Goal: Complete application form: Complete application form

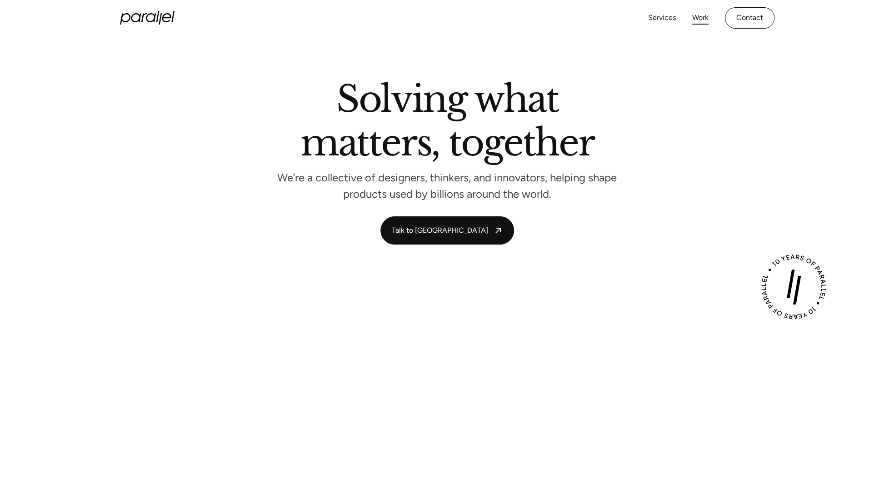
click at [694, 16] on link "Work" at bounding box center [701, 17] width 16 height 13
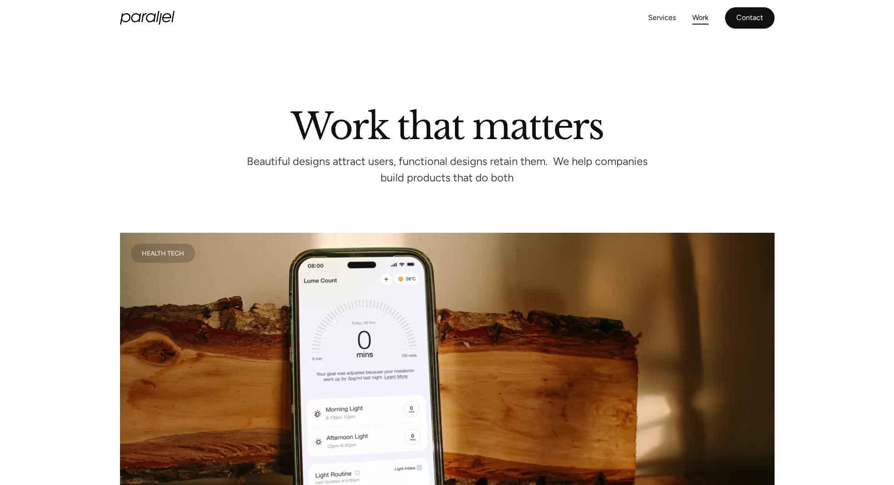
click at [749, 21] on link "Contact" at bounding box center [750, 17] width 50 height 21
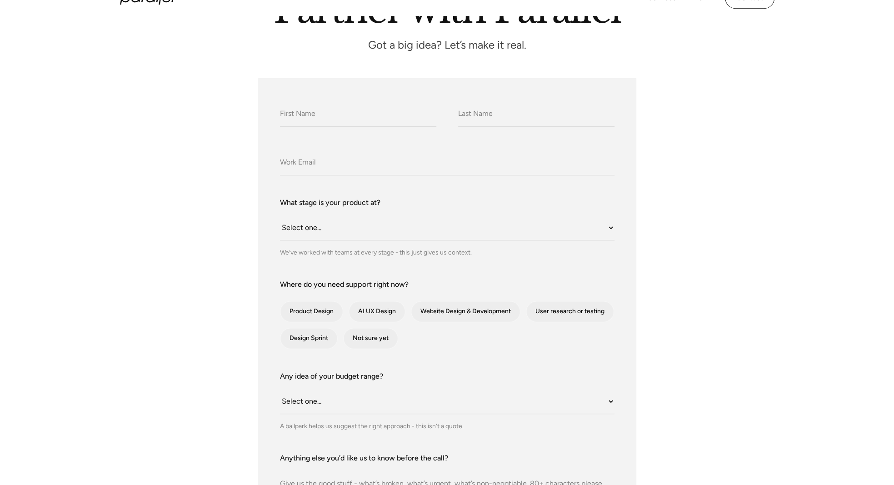
scroll to position [136, 0]
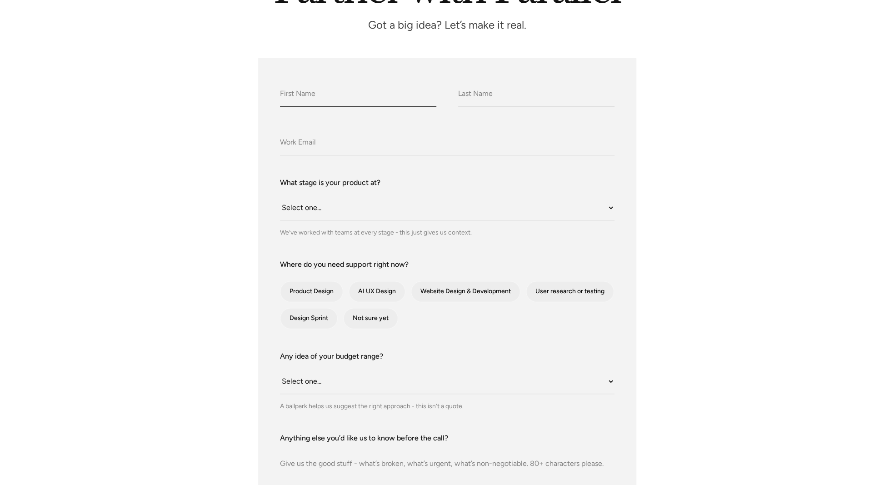
click at [312, 98] on input "What do we call you?" at bounding box center [358, 94] width 156 height 25
type input "[PERSON_NAME]"
type input "[PERSON_NAME][EMAIL_ADDRESS][DOMAIN_NAME]"
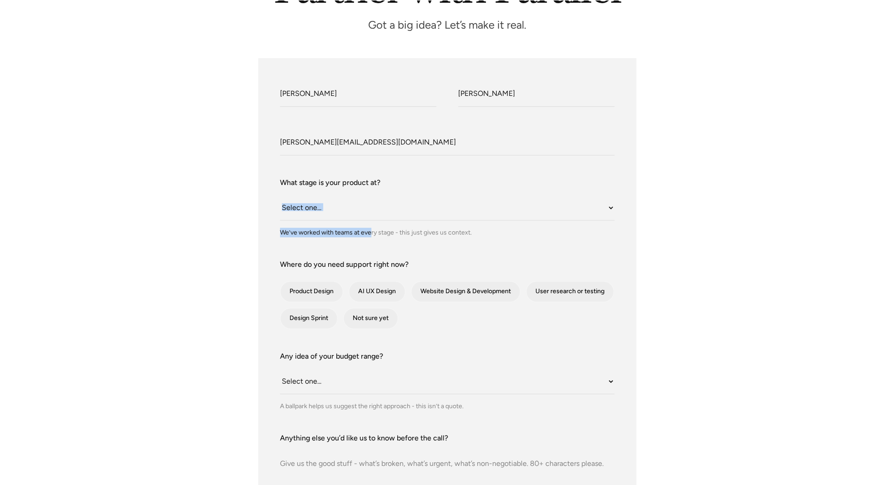
click at [368, 220] on div "What stage is your product at? Select one... Still an idea Building MVP Live wi…" at bounding box center [447, 207] width 335 height 60
drag, startPoint x: 368, startPoint y: 220, endPoint x: 365, endPoint y: 213, distance: 7.9
click at [366, 213] on select "Select one... Still an idea Building MVP Live with early users Scaling fast Som…" at bounding box center [447, 208] width 335 height 25
click at [825, 221] on div "What do we call you? [PERSON_NAME] What do we call you? [PERSON_NAME] Company E…" at bounding box center [447, 339] width 894 height 562
click at [336, 219] on select "Select one... Still an idea Building MVP Live with early users Scaling fast Som…" at bounding box center [447, 208] width 335 height 25
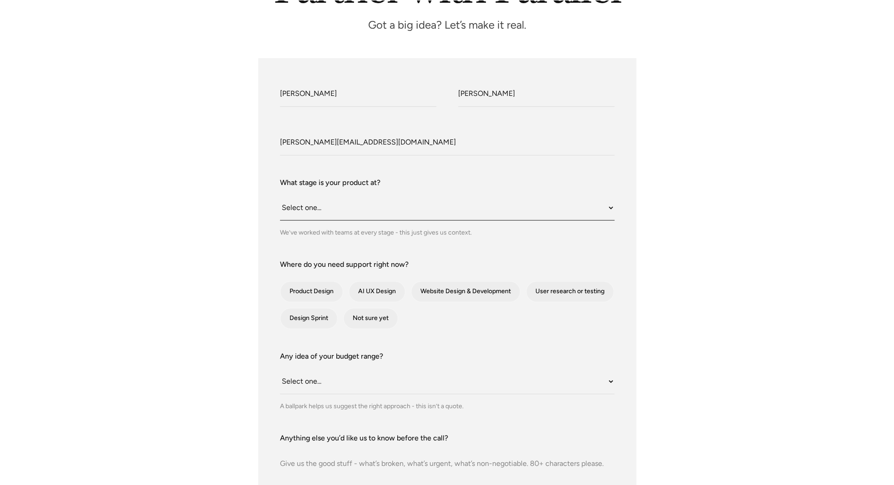
click at [336, 210] on select "Select one... Still an idea Building MVP Live with early users Scaling fast Som…" at bounding box center [447, 208] width 335 height 25
click at [708, 231] on div "What do we call you? [PERSON_NAME] What do we call you? [PERSON_NAME] Company E…" at bounding box center [447, 339] width 618 height 562
click at [358, 214] on select "Select one... Still an idea Building MVP Live with early users Scaling fast Som…" at bounding box center [447, 208] width 335 height 25
click at [542, 211] on select "Select one... Still an idea Building MVP Live with early users Scaling fast Som…" at bounding box center [447, 208] width 335 height 25
click at [280, 196] on select "Select one... Still an idea Building MVP Live with early users Scaling fast Som…" at bounding box center [447, 208] width 335 height 25
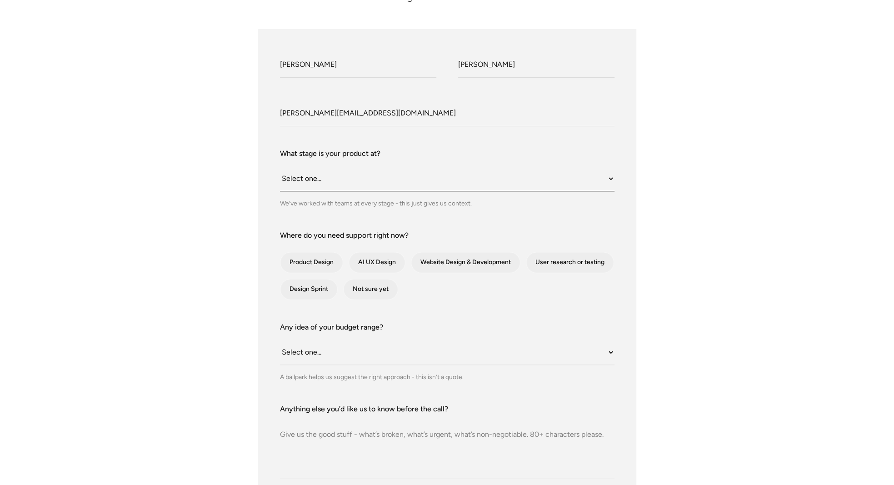
scroll to position [182, 0]
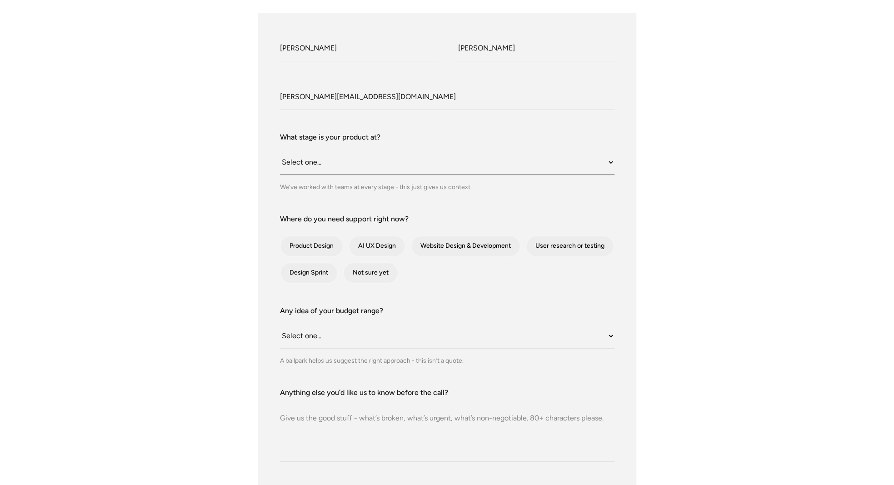
drag, startPoint x: 399, startPoint y: 161, endPoint x: 397, endPoint y: 169, distance: 8.1
click at [397, 169] on select "Select one... Still an idea Building MVP Live with early users Scaling fast Som…" at bounding box center [447, 162] width 335 height 25
click at [806, 183] on div "What do we call you? [PERSON_NAME] What do we call you? [PERSON_NAME] Company E…" at bounding box center [447, 294] width 894 height 562
click at [344, 167] on select "Select one... Still an idea Building MVP Live with early users Scaling fast Som…" at bounding box center [447, 162] width 335 height 25
select select "Scaling fast"
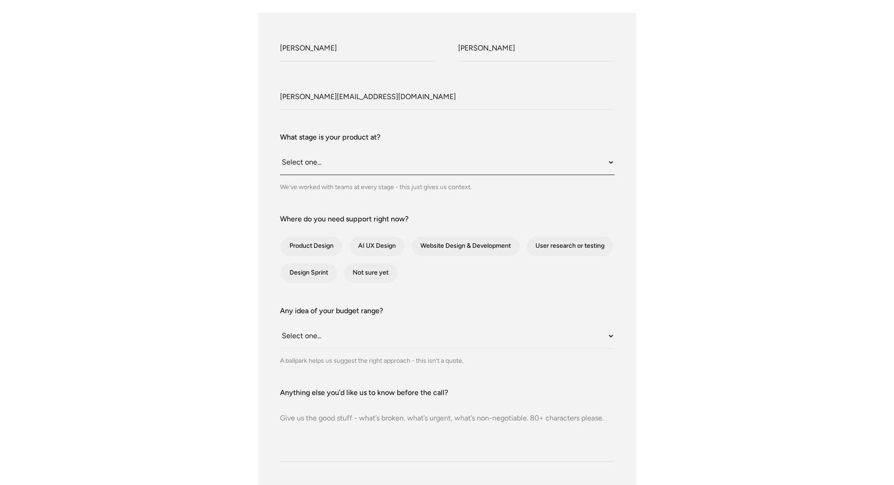
click at [280, 150] on select "Select one... Still an idea Building MVP Live with early users Scaling fast Som…" at bounding box center [447, 162] width 335 height 25
click at [503, 171] on select "Select one... Still an idea Building MVP Live with early users Scaling fast Som…" at bounding box center [447, 162] width 335 height 25
click at [280, 150] on select "Select one... Still an idea Building MVP Live with early users Scaling fast Som…" at bounding box center [447, 162] width 335 height 25
click at [494, 246] on div "contact-form" at bounding box center [466, 246] width 109 height 20
click at [427, 246] on input "Website Design & Development" at bounding box center [424, 246] width 6 height 6
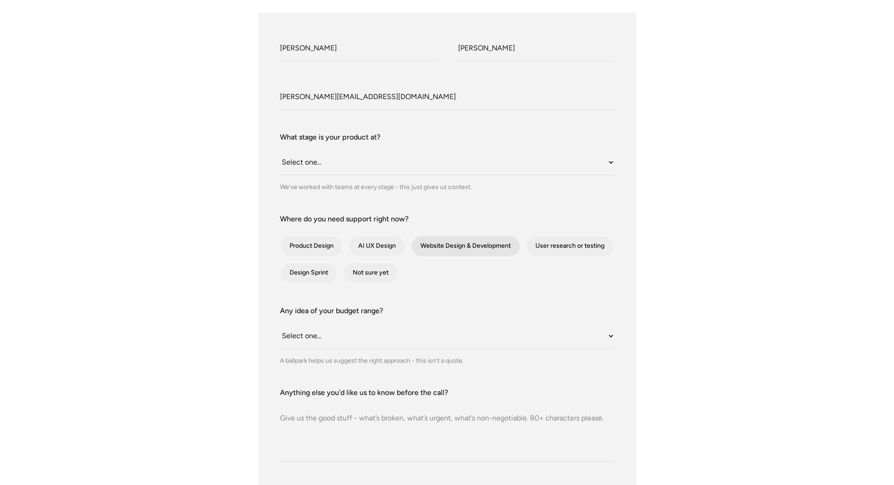
checkbox input "true"
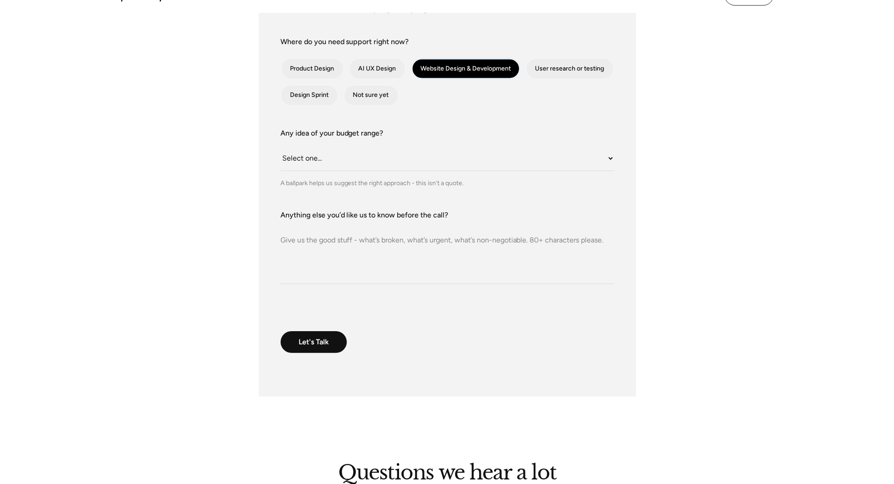
scroll to position [318, 0]
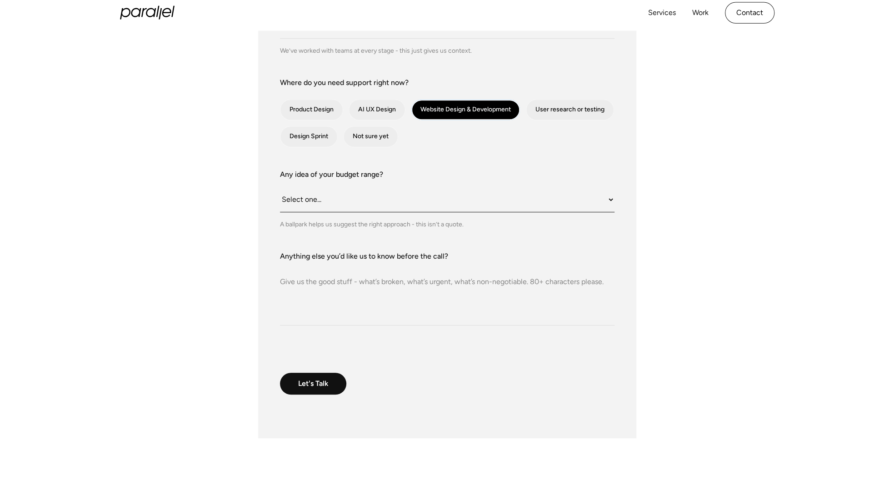
click at [344, 206] on select "Select one... Under $10K $10K–$25K $25K–$50K $50K+" at bounding box center [447, 199] width 335 height 25
click at [519, 171] on label "Any idea of your budget range?" at bounding box center [447, 174] width 335 height 11
click at [519, 187] on select "Select one... Under $10K $10K–$25K $25K–$50K $50K+" at bounding box center [447, 199] width 335 height 25
click at [501, 205] on select "Select one... Under $10K $10K–$25K $25K–$50K $50K+" at bounding box center [447, 199] width 335 height 25
click at [808, 170] on div "What do we call you? [PERSON_NAME] What do we call you? [PERSON_NAME] Company E…" at bounding box center [447, 157] width 894 height 562
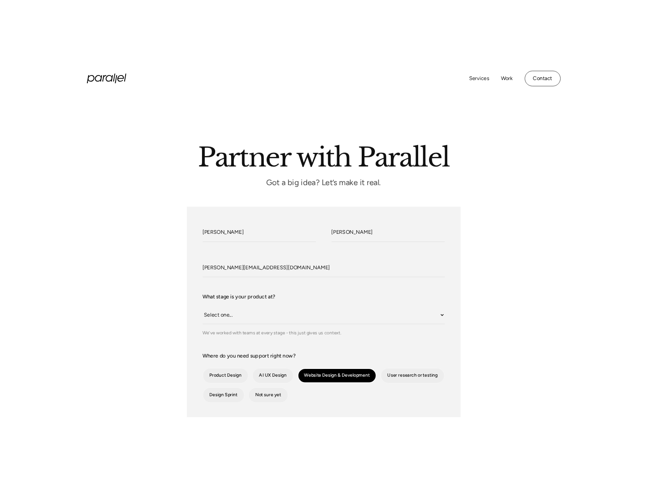
scroll to position [0, 0]
